Goal: Navigation & Orientation: Find specific page/section

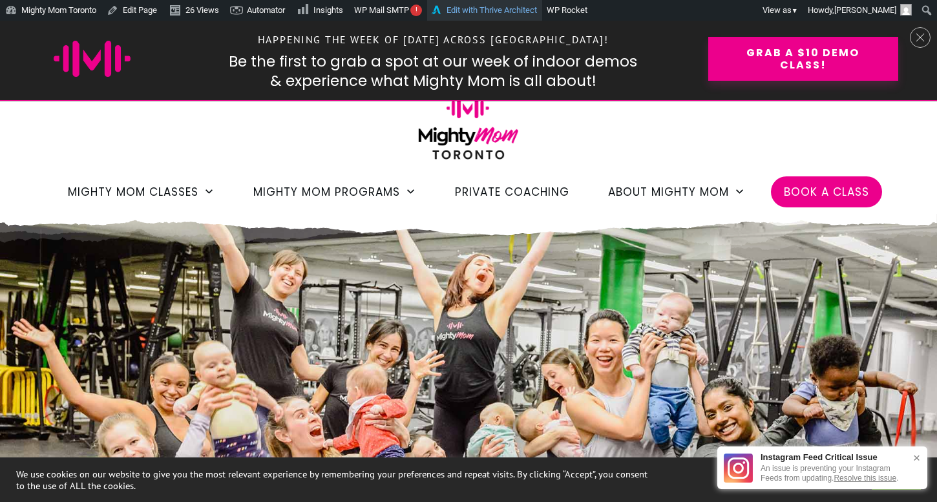
click at [514, 10] on link "Edit with Thrive Architect" at bounding box center [484, 10] width 115 height 21
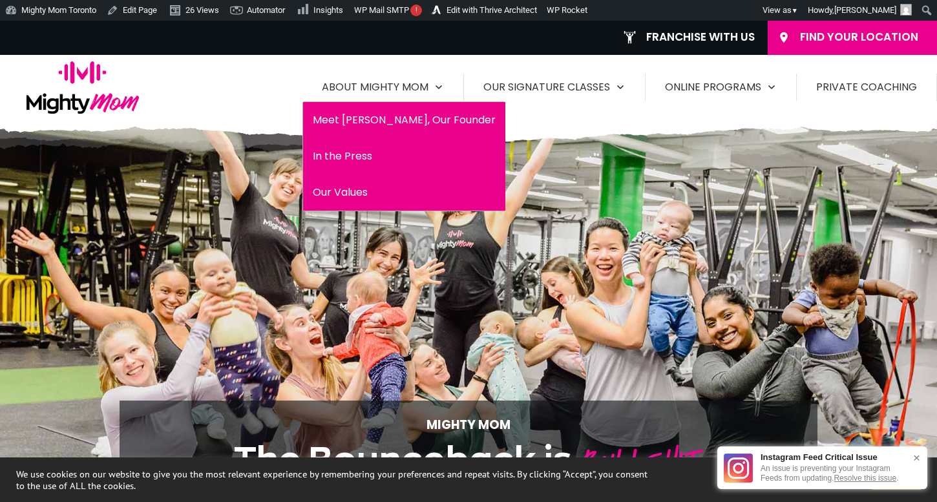
click at [390, 120] on span "Meet [PERSON_NAME], Our Founder" at bounding box center [404, 120] width 183 height 21
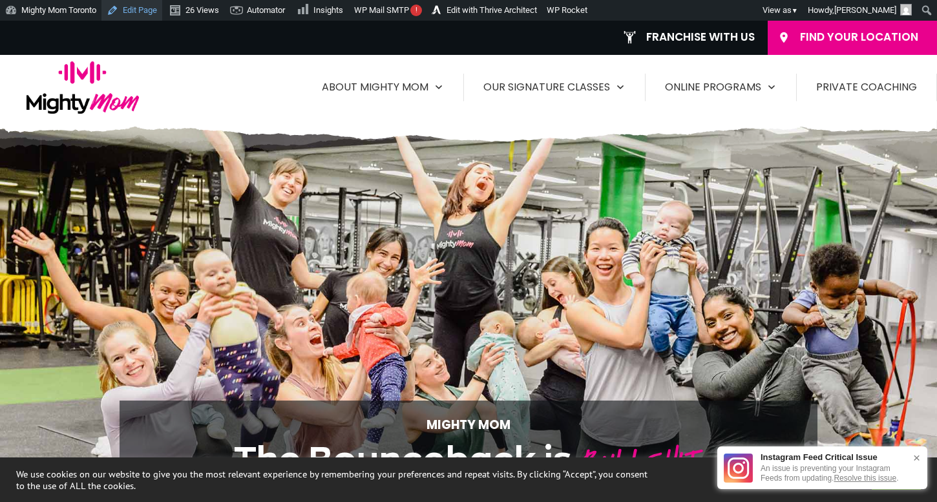
click at [135, 10] on link "Edit Page" at bounding box center [131, 10] width 61 height 21
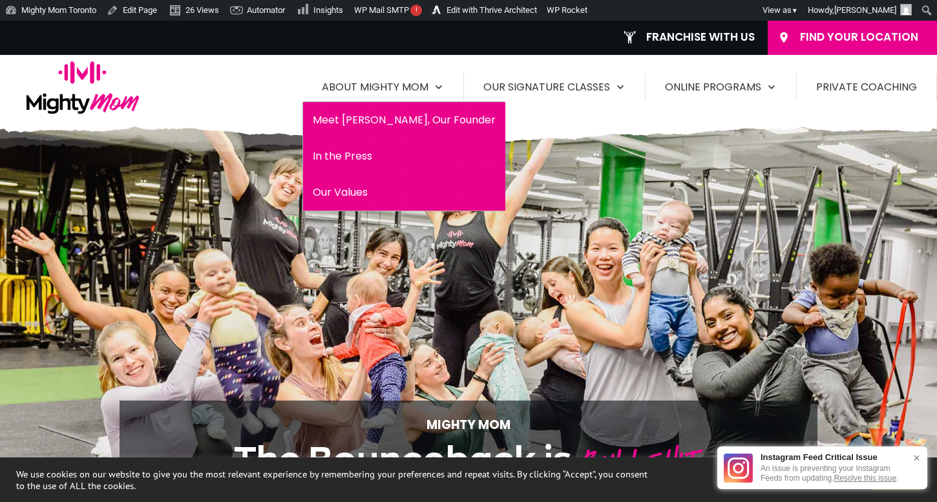
click at [364, 112] on span "Meet Jess, Our Founder" at bounding box center [404, 120] width 183 height 21
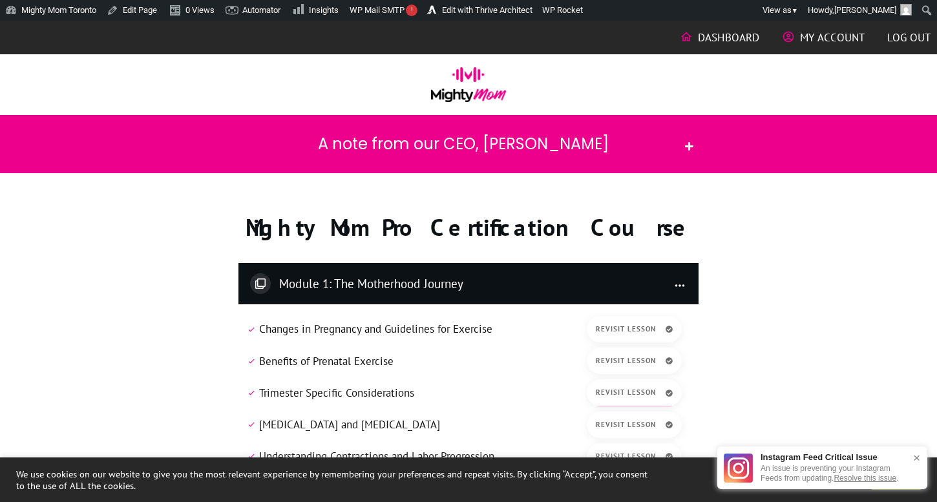
scroll to position [39, 0]
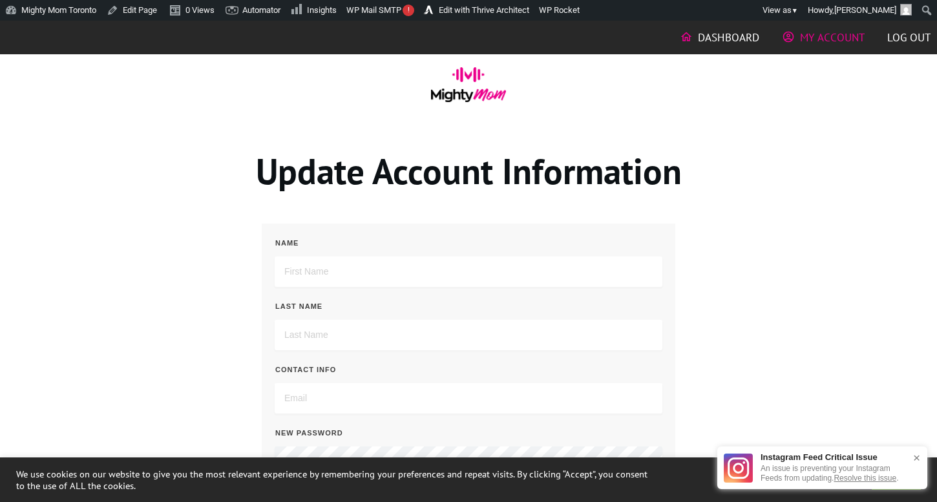
type input "Jessica"
type input "Sennet"
type input "jlsennet@gmail.com"
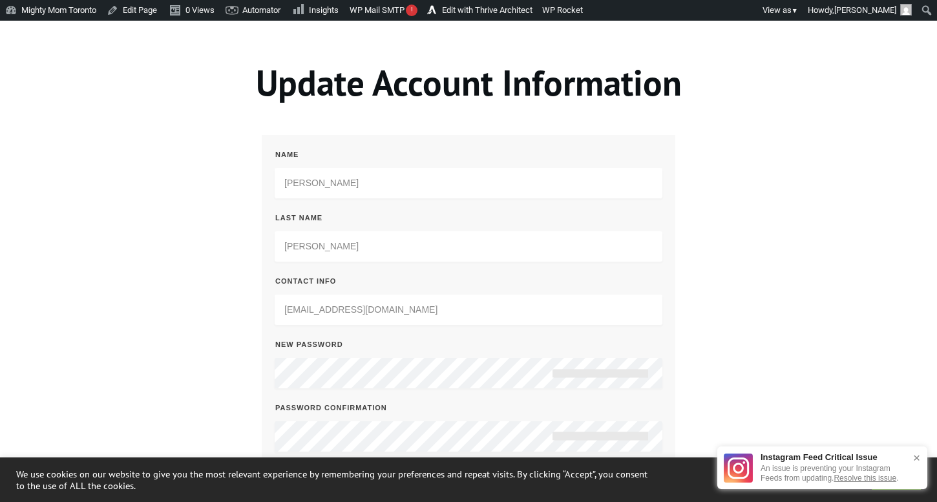
scroll to position [97, 0]
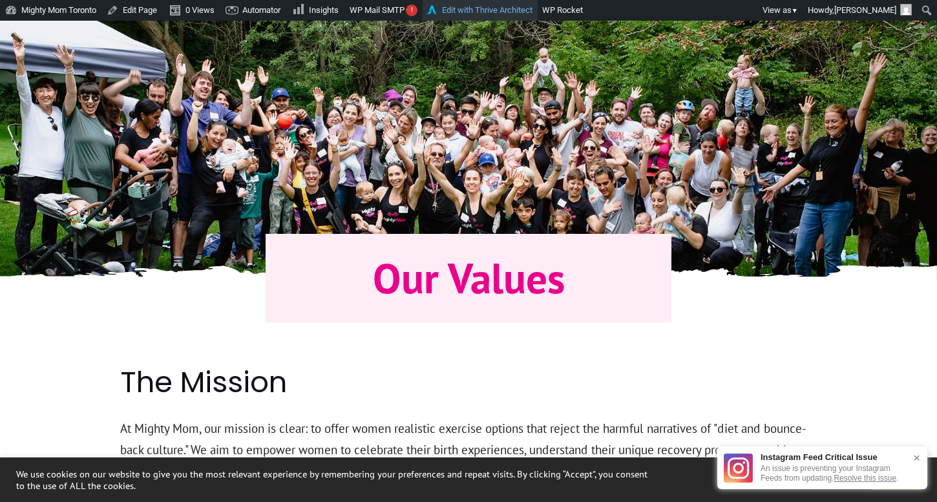
click at [492, 14] on link "Edit with Thrive Architect" at bounding box center [480, 10] width 115 height 21
